Goal: Task Accomplishment & Management: Manage account settings

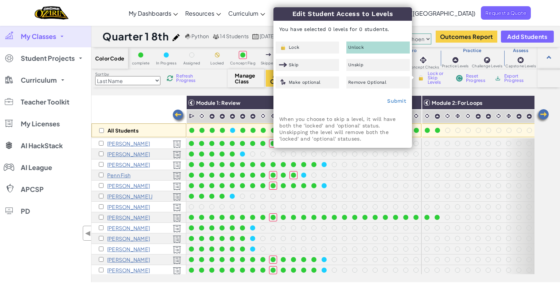
select select "5e27600d1c9d440000ac3ee7"
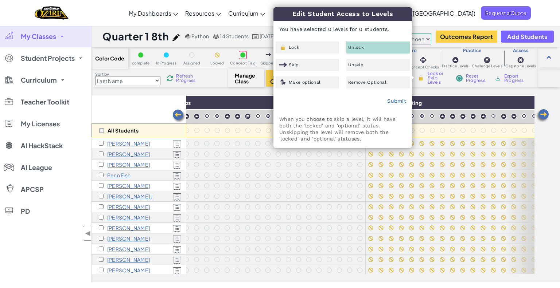
click at [558, 201] on div "All Students Module 1: Review Module 2: For Loops Module 3: Nesting Module 4: W…" at bounding box center [325, 188] width 468 height 187
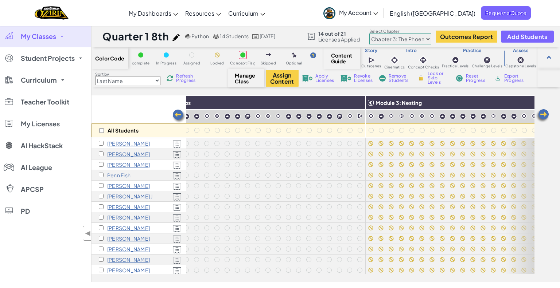
click at [177, 114] on img at bounding box center [179, 116] width 15 height 15
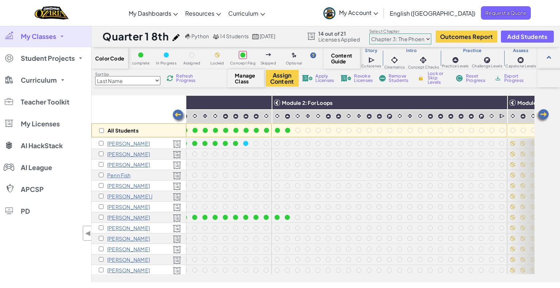
scroll to position [0, 146]
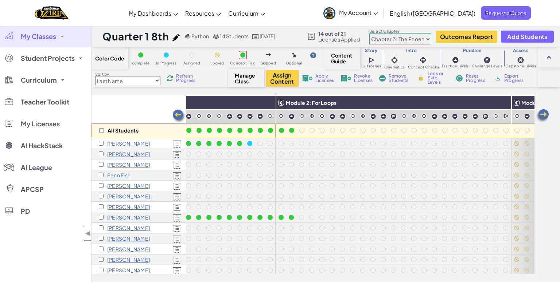
click at [178, 116] on img at bounding box center [179, 116] width 15 height 15
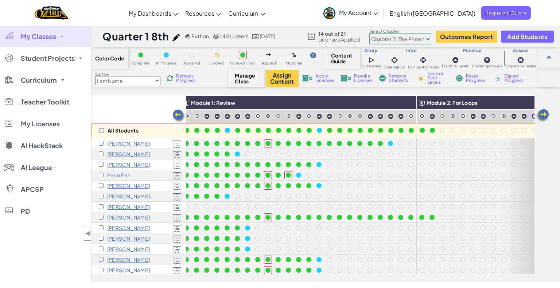
scroll to position [0, 0]
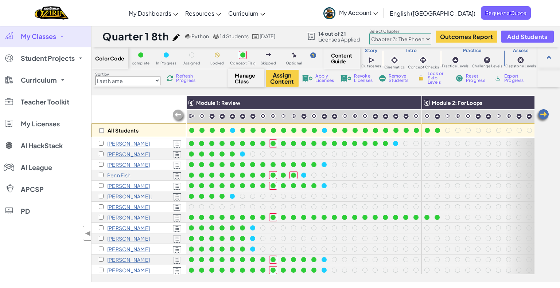
click at [545, 114] on img at bounding box center [542, 116] width 15 height 15
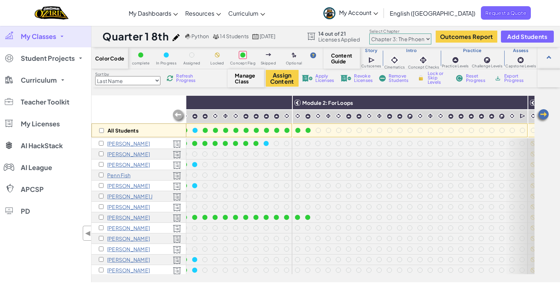
scroll to position [0, 146]
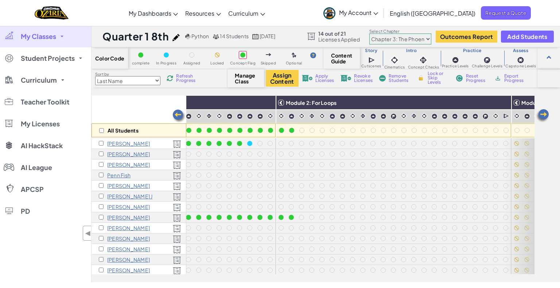
click at [177, 115] on img at bounding box center [179, 116] width 15 height 15
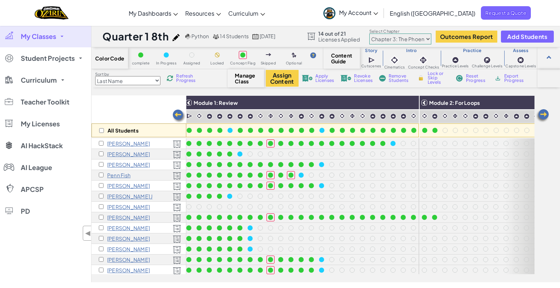
scroll to position [0, 0]
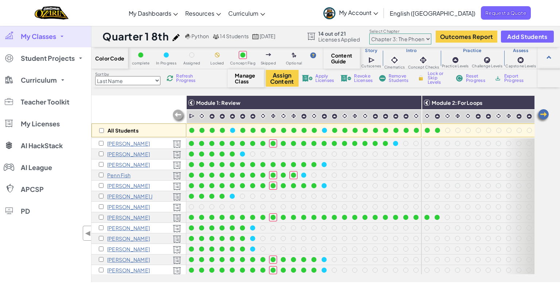
click at [547, 116] on img at bounding box center [542, 116] width 15 height 15
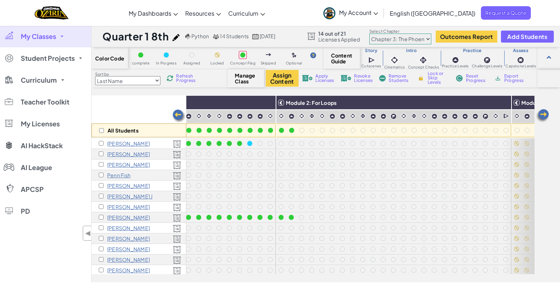
click at [547, 116] on img at bounding box center [542, 116] width 15 height 15
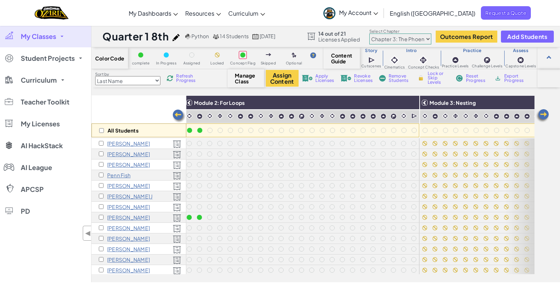
scroll to position [0, 291]
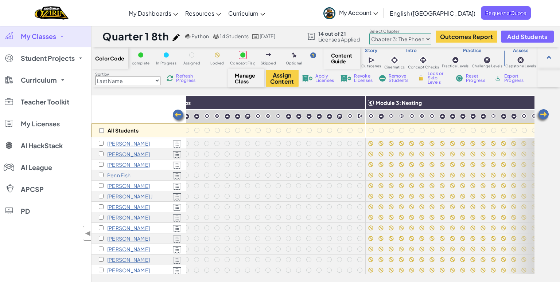
click at [175, 113] on img at bounding box center [179, 116] width 15 height 15
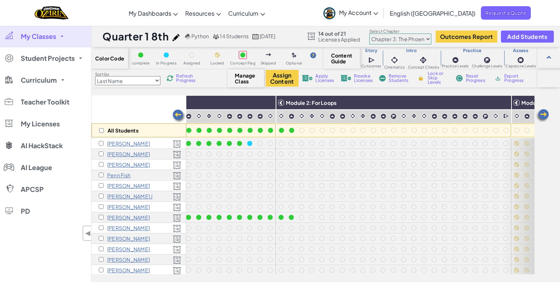
click at [175, 113] on img at bounding box center [179, 116] width 15 height 15
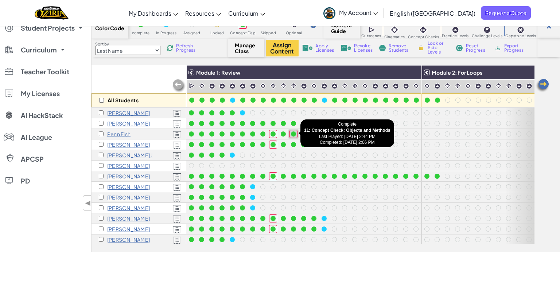
scroll to position [11, 0]
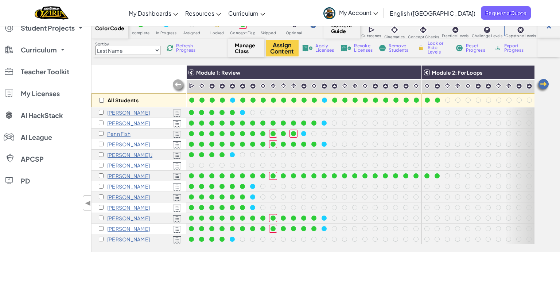
click at [182, 50] on span "Refresh Progress" at bounding box center [187, 48] width 23 height 9
click at [544, 85] on img at bounding box center [542, 85] width 15 height 15
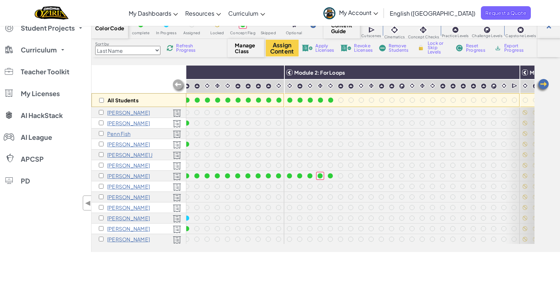
scroll to position [11, 146]
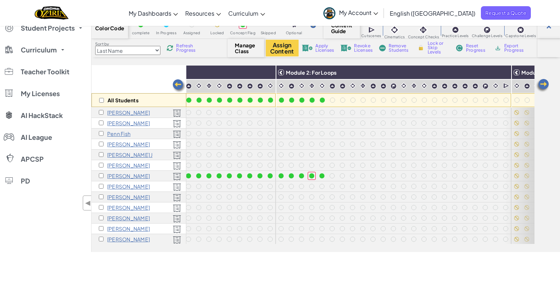
click at [544, 85] on img at bounding box center [542, 85] width 15 height 15
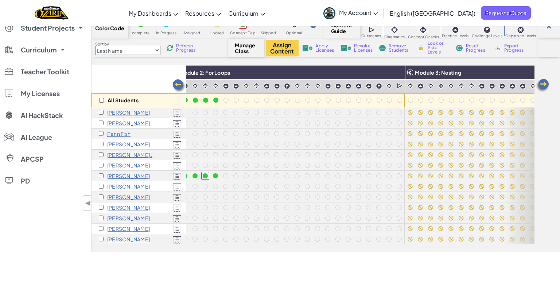
scroll to position [11, 291]
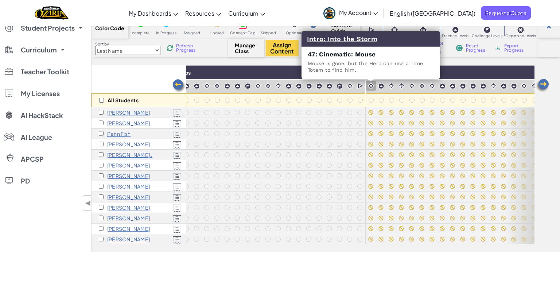
click at [370, 86] on img at bounding box center [370, 85] width 7 height 7
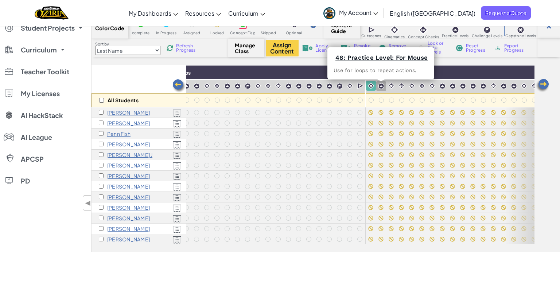
click at [378, 87] on img at bounding box center [381, 86] width 6 height 6
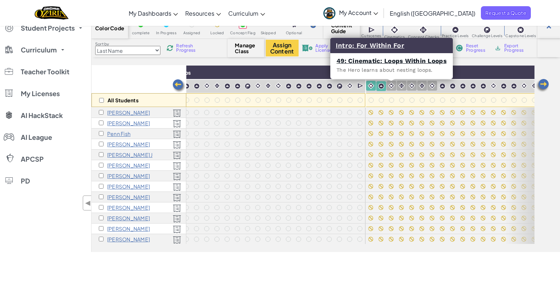
click at [390, 87] on img at bounding box center [391, 85] width 7 height 7
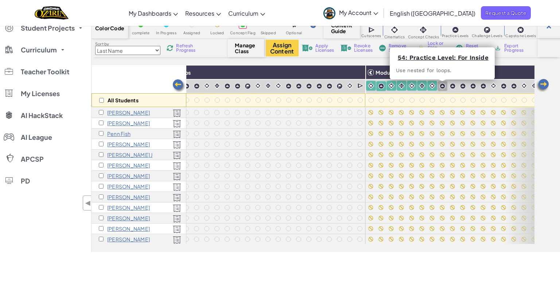
click at [440, 87] on img at bounding box center [442, 86] width 6 height 6
click at [453, 86] on img at bounding box center [452, 86] width 6 height 6
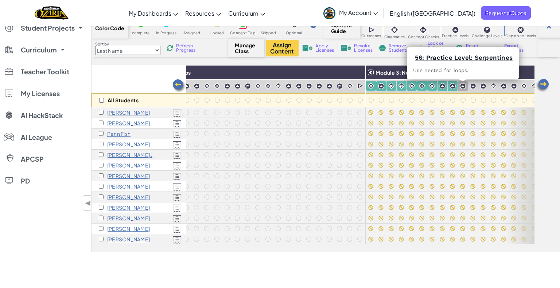
click at [462, 88] on img at bounding box center [462, 86] width 6 height 6
click at [472, 85] on img at bounding box center [473, 86] width 6 height 6
click at [482, 88] on img at bounding box center [483, 86] width 6 height 6
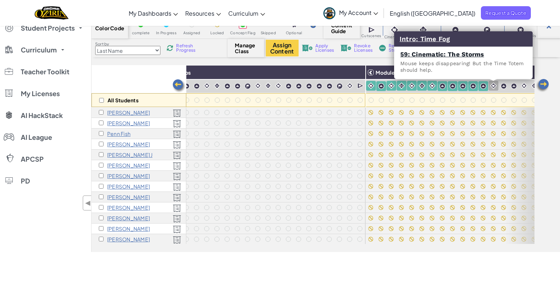
click at [492, 85] on img at bounding box center [493, 85] width 7 height 7
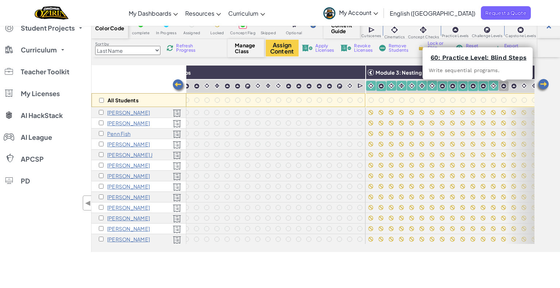
click at [504, 89] on div at bounding box center [503, 86] width 10 height 10
click at [512, 87] on img at bounding box center [513, 86] width 6 height 6
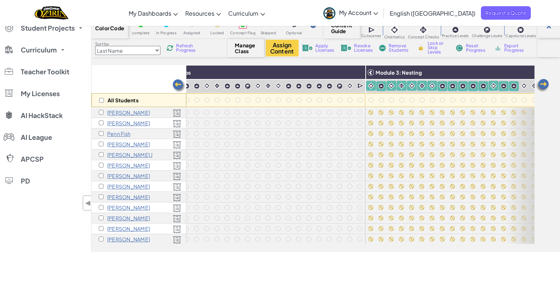
click at [542, 86] on img at bounding box center [542, 85] width 15 height 15
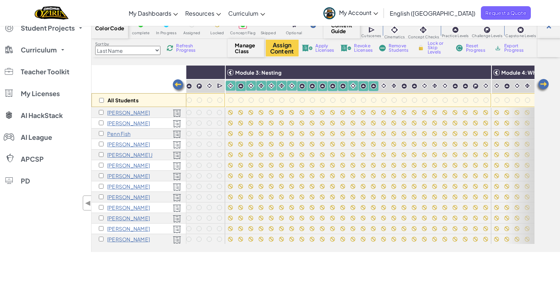
scroll to position [11, 437]
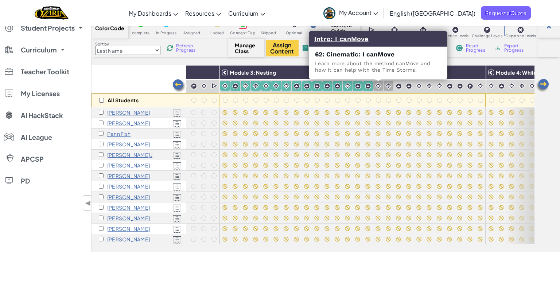
click at [376, 88] on img at bounding box center [378, 85] width 7 height 7
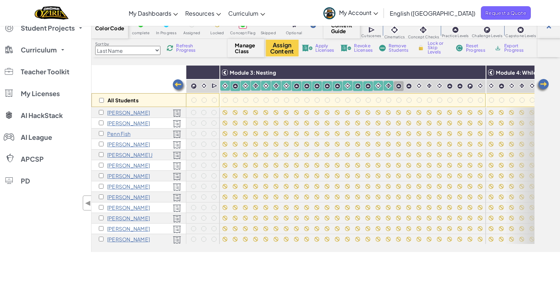
click at [399, 85] on img at bounding box center [398, 86] width 6 height 6
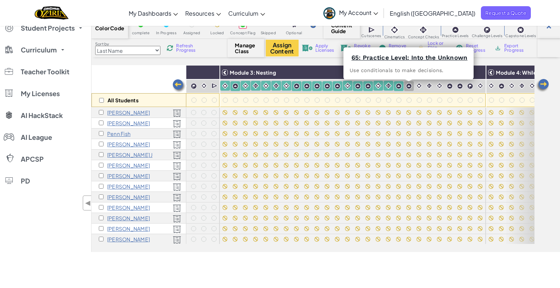
click at [410, 86] on img at bounding box center [409, 86] width 6 height 6
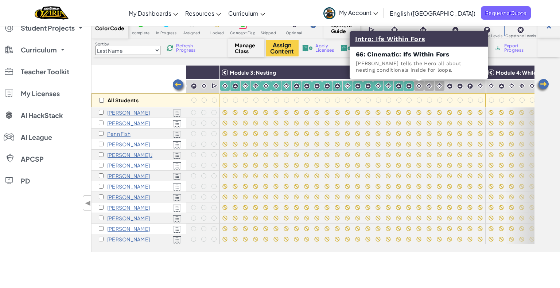
click at [418, 85] on img at bounding box center [418, 85] width 7 height 7
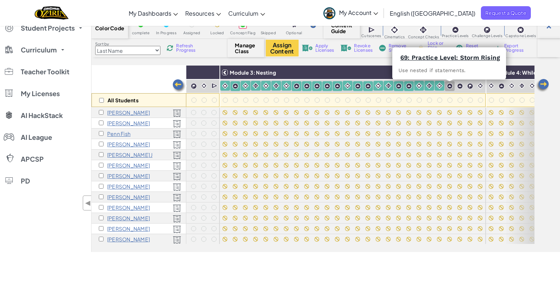
click at [450, 87] on img at bounding box center [449, 86] width 6 height 6
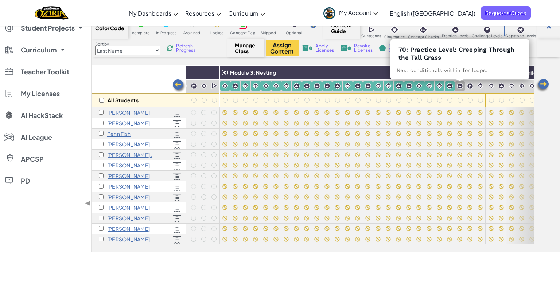
click at [459, 87] on img at bounding box center [460, 86] width 6 height 6
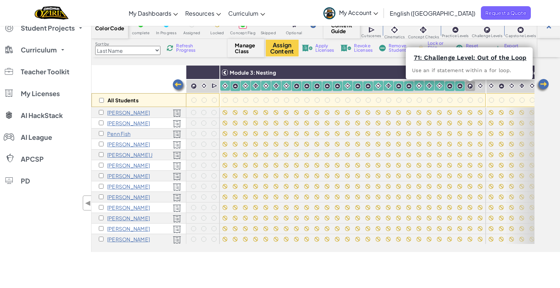
click at [469, 85] on img at bounding box center [470, 86] width 6 height 6
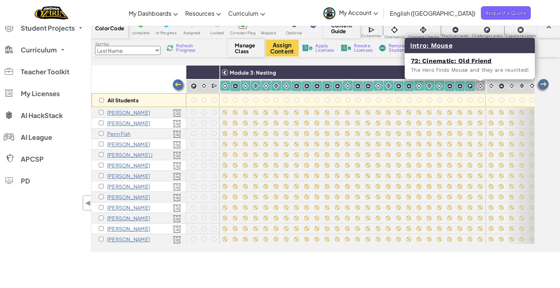
click at [477, 86] on img at bounding box center [480, 85] width 7 height 7
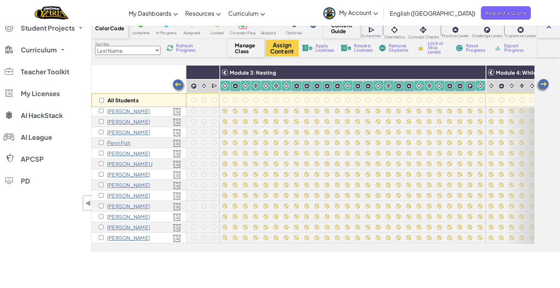
scroll to position [0, 437]
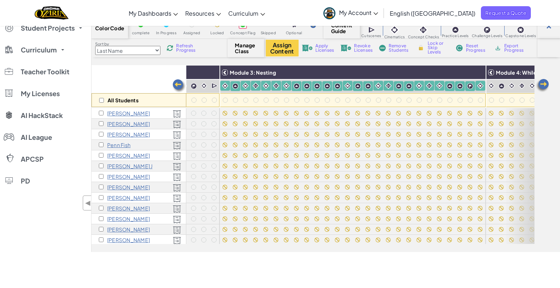
click at [433, 47] on span "Lock or Skip Levels" at bounding box center [437, 47] width 21 height 13
checkbox input "true"
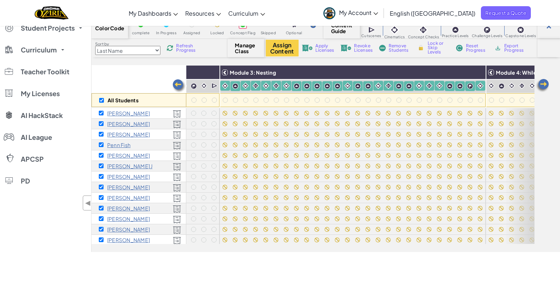
checkbox input "true"
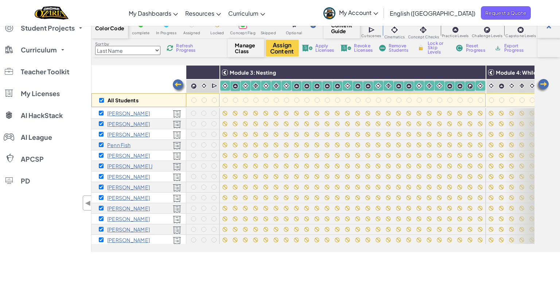
checkbox input "true"
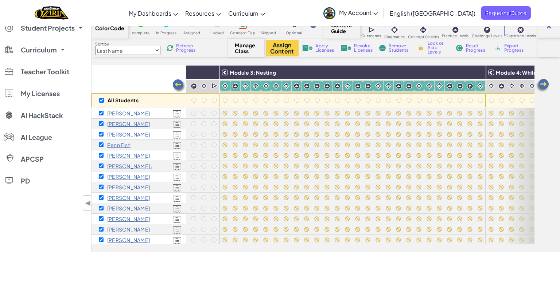
checkbox input "true"
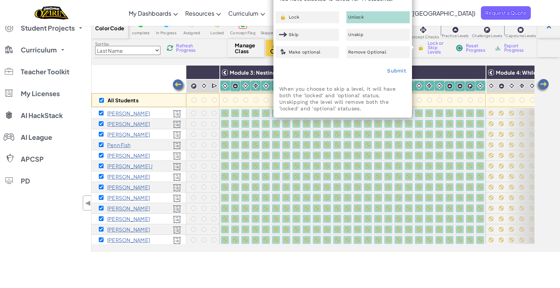
click at [375, 16] on div "Unlock" at bounding box center [377, 17] width 63 height 12
click at [399, 70] on link "Submit" at bounding box center [396, 71] width 19 height 6
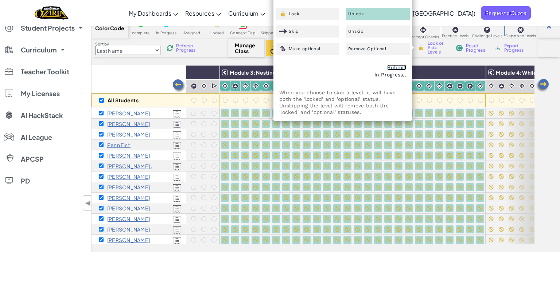
scroll to position [0, 0]
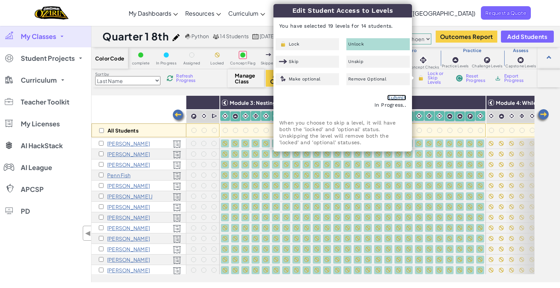
checkbox input "false"
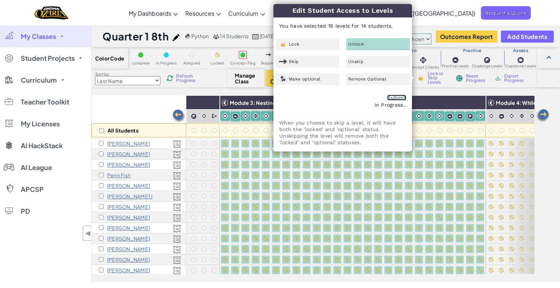
checkbox input "false"
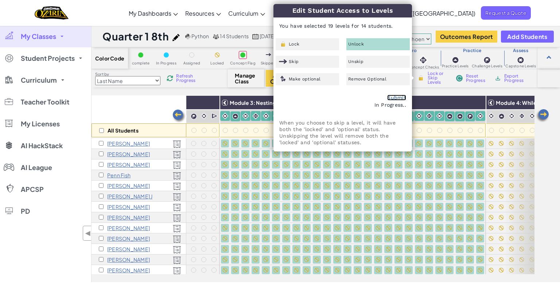
checkbox input "false"
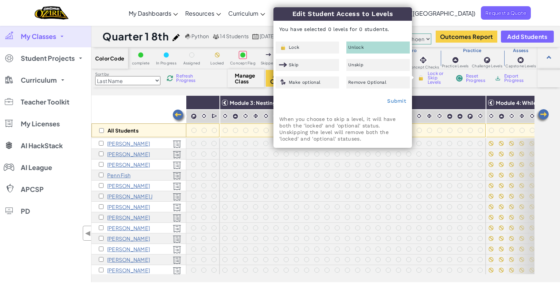
click at [547, 147] on div "All Students Module 1: Review Module 2: For Loops Module 3: Nesting Module 4: W…" at bounding box center [325, 188] width 468 height 187
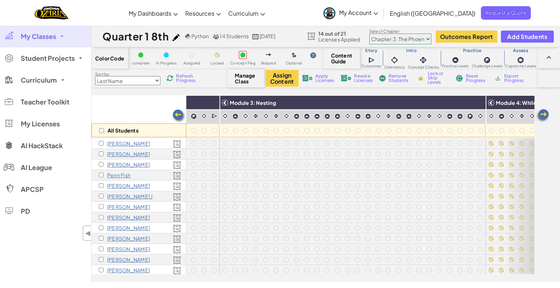
click at [178, 114] on img at bounding box center [179, 116] width 15 height 15
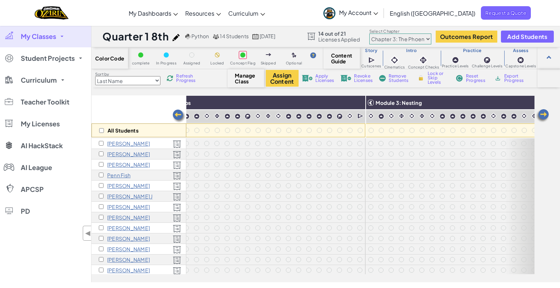
click at [178, 114] on img at bounding box center [179, 116] width 15 height 15
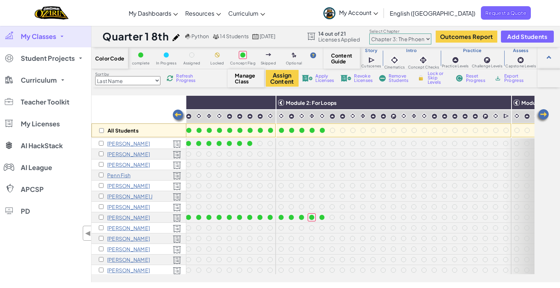
click at [178, 114] on img at bounding box center [179, 116] width 15 height 15
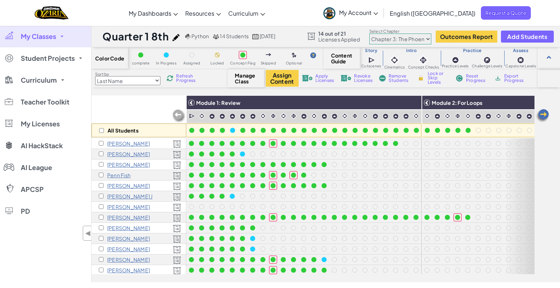
click at [400, 36] on select "Chapter 1: Sky Mountain Chapter 2: The Moon Dancers Chapter 3: The Phoenix Land…" at bounding box center [400, 39] width 62 height 11
click at [369, 34] on select "Chapter 1: Sky Mountain Chapter 2: The Moon Dancers Chapter 3: The Phoenix Land…" at bounding box center [400, 39] width 62 height 11
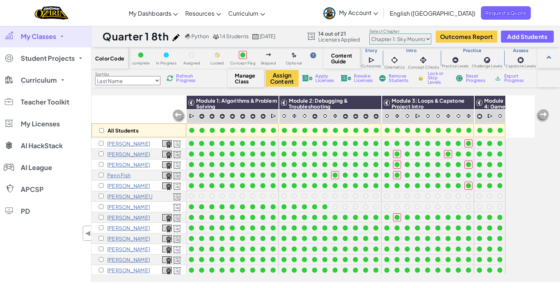
click at [546, 113] on img at bounding box center [542, 116] width 15 height 15
click at [544, 114] on img at bounding box center [542, 116] width 15 height 15
click at [412, 41] on select "Chapter 1: Sky Mountain Chapter 2: The Moon Dancers Chapter 3: The Phoenix Land…" at bounding box center [400, 39] width 62 height 11
select select "5e27600d1c9d440000ac3ee7"
click at [369, 34] on select "Chapter 1: Sky Mountain Chapter 2: The Moon Dancers Chapter 3: The Phoenix Land…" at bounding box center [400, 39] width 62 height 11
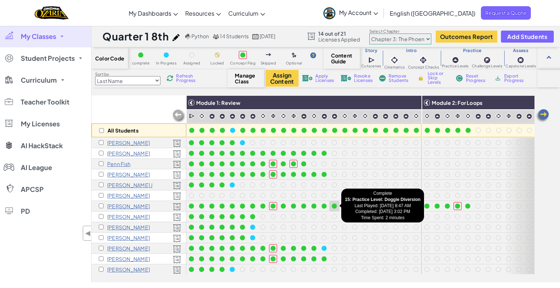
scroll to position [9, 0]
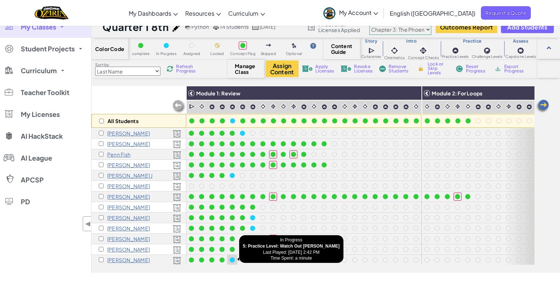
click at [232, 261] on div at bounding box center [232, 260] width 5 height 5
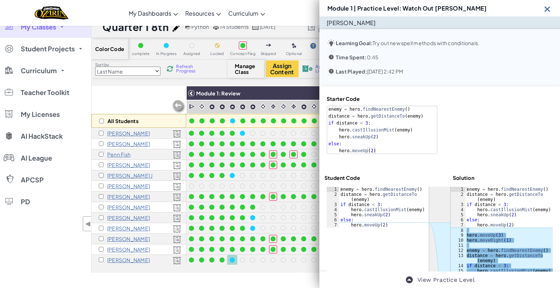
click at [547, 10] on img at bounding box center [547, 8] width 9 height 9
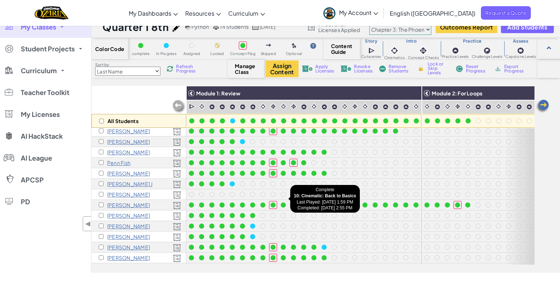
scroll to position [0, 0]
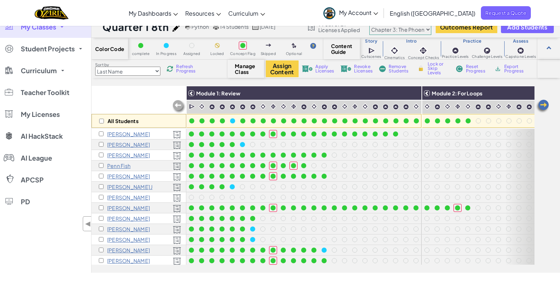
click at [168, 70] on img at bounding box center [170, 69] width 7 height 7
